Goal: Find specific page/section: Find specific page/section

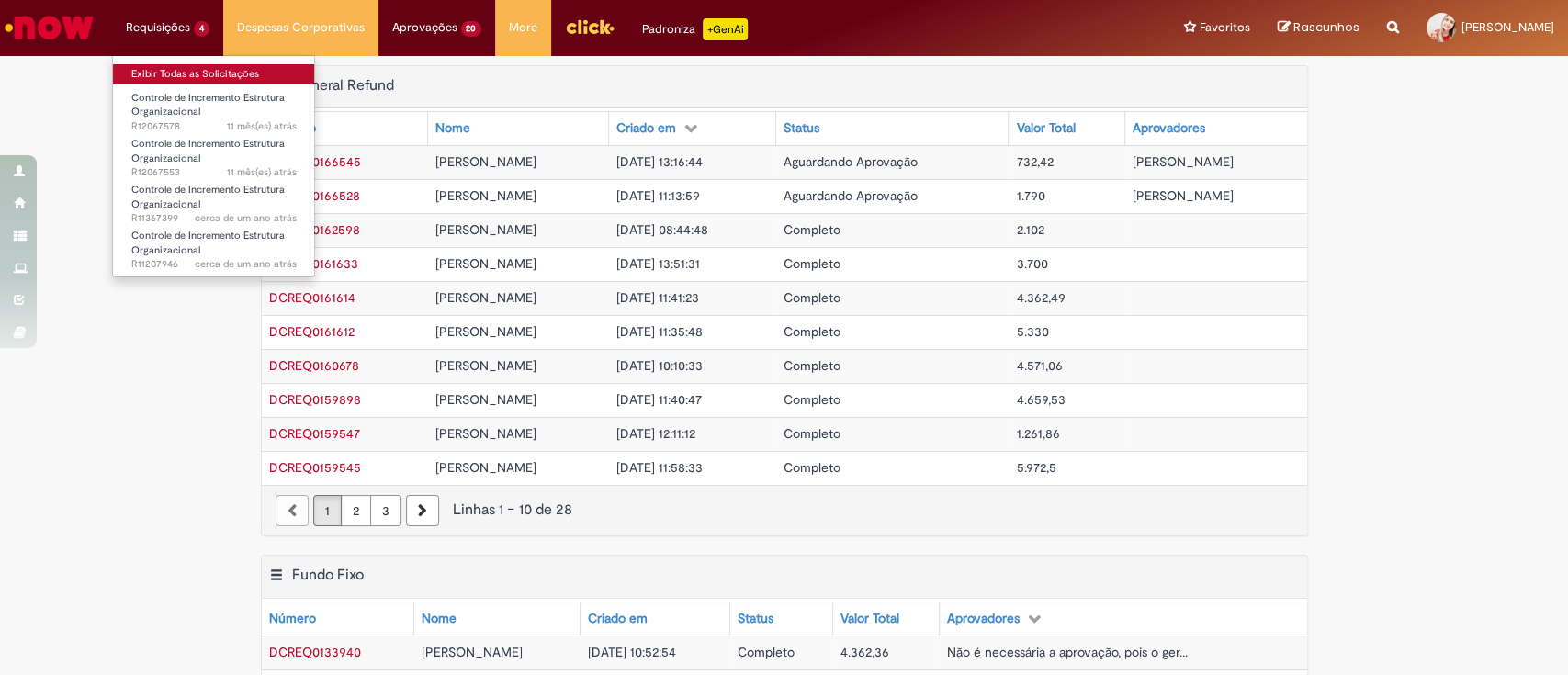
click at [181, 68] on link "Exibir Todas as Solicitações" at bounding box center [214, 74] width 202 height 20
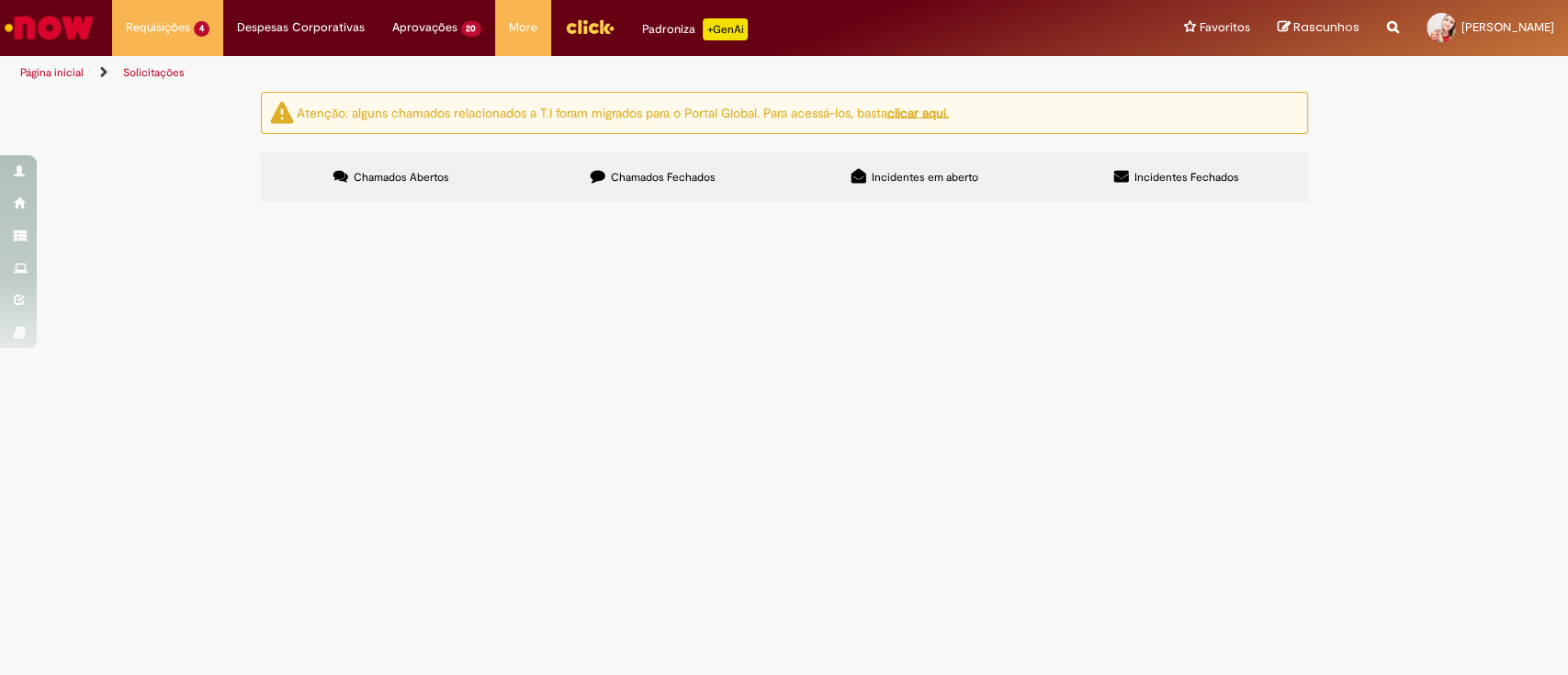
click at [671, 177] on span "Chamados Fechados" at bounding box center [663, 177] width 105 height 14
click at [0, 0] on span "Boa tarde. [PERSON_NAME], conforme falamos, tenho o caso da funcionária [PERSON…" at bounding box center [0, 0] width 0 height 0
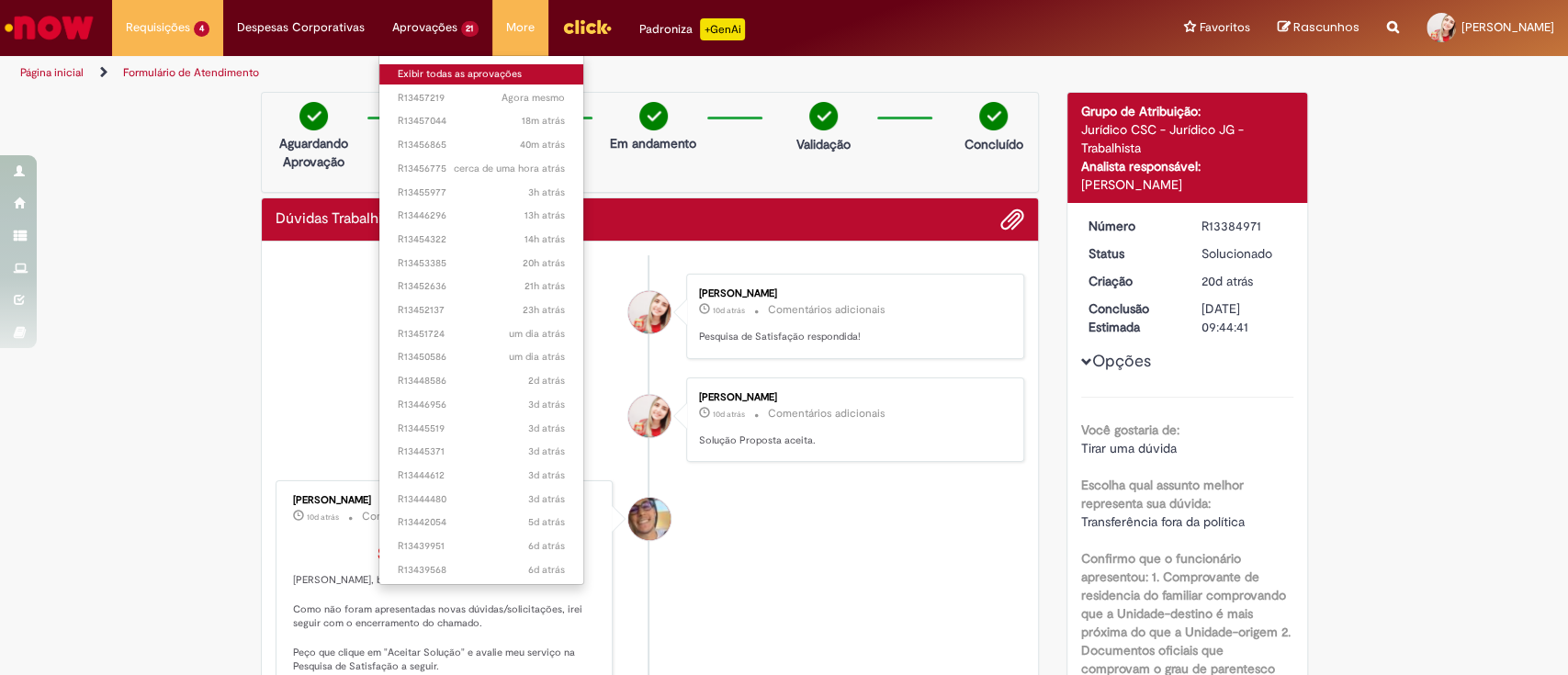
click at [445, 71] on link "Exibir todas as aprovações" at bounding box center [481, 74] width 205 height 20
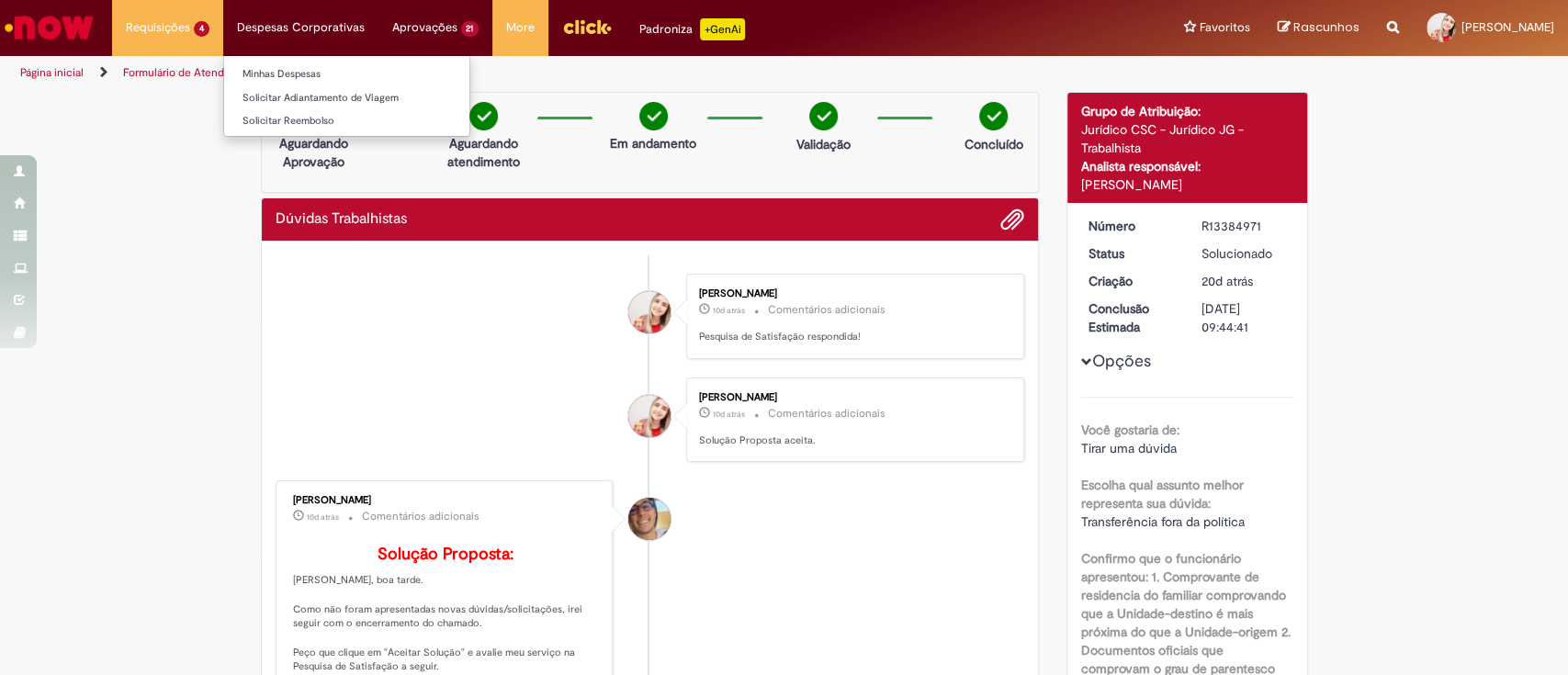
click at [223, 33] on li "Despesas Corporativas Minhas Despesas Solicitar Adiantamento de Viagem Solicita…" at bounding box center [168, 27] width 111 height 55
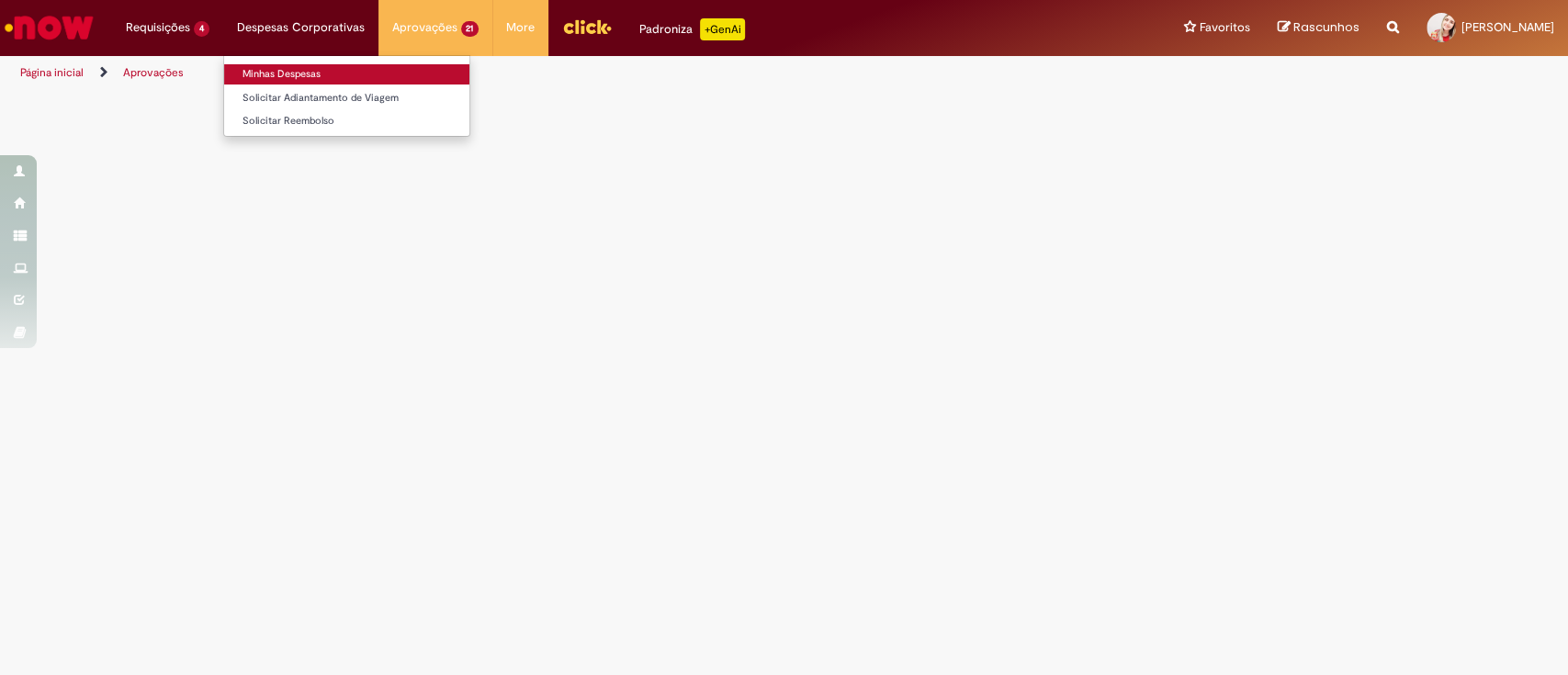
click at [309, 73] on link "Minhas Despesas" at bounding box center [346, 74] width 245 height 20
